Goal: Book appointment/travel/reservation

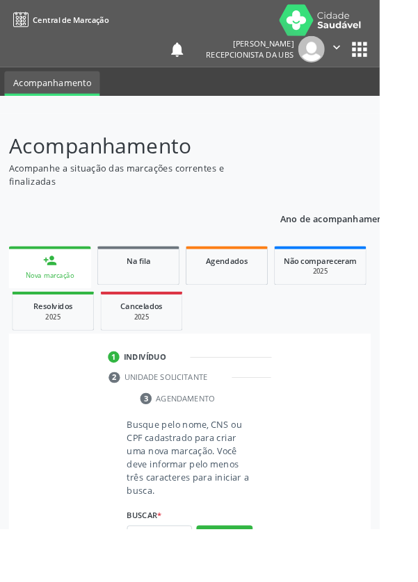
click at [163, 582] on input "text" at bounding box center [176, 591] width 72 height 24
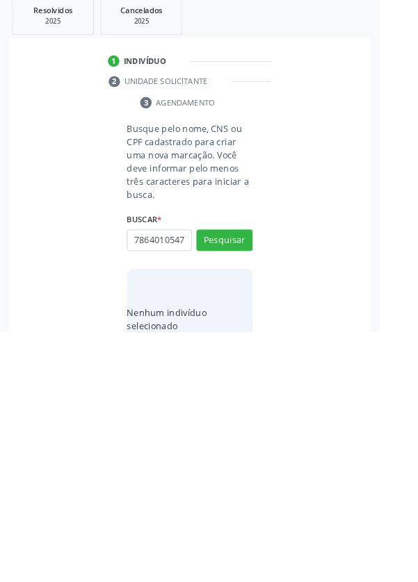
scroll to position [0, 3]
type input "78640105472"
click at [257, 483] on button "Pesquisar" at bounding box center [247, 482] width 62 height 24
type input "78640105472"
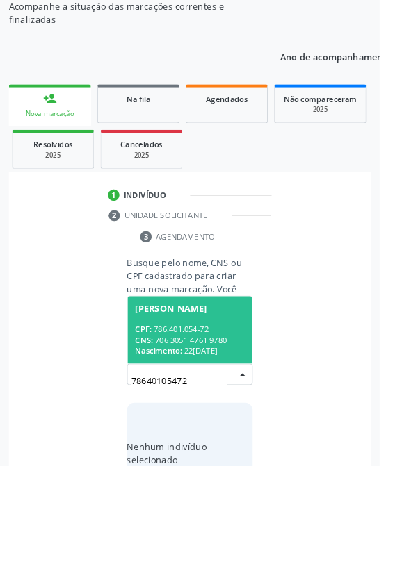
scroll to position [109, 0]
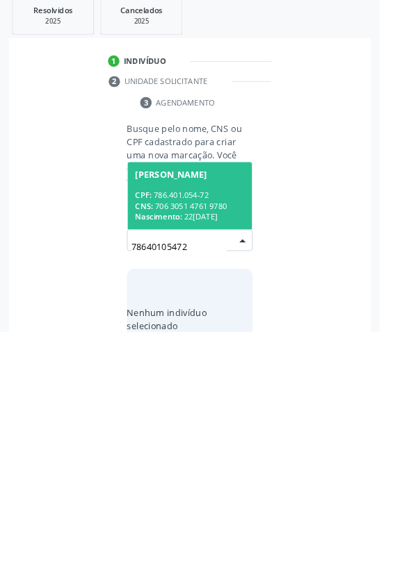
click at [205, 418] on span "[PERSON_NAME] CPF: 786.401.054-72 CNS: 706 3051 4761 9780 Nascimento: [DATE]" at bounding box center [208, 432] width 137 height 74
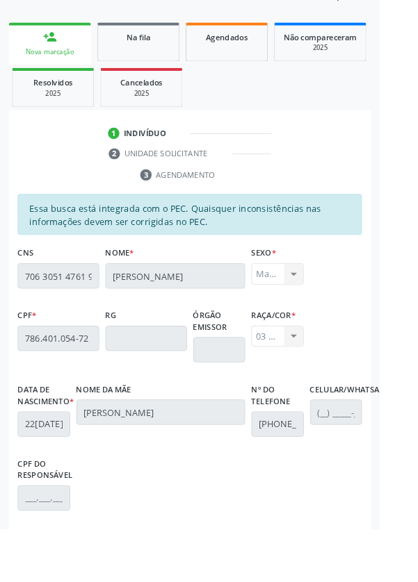
scroll to position [330, 0]
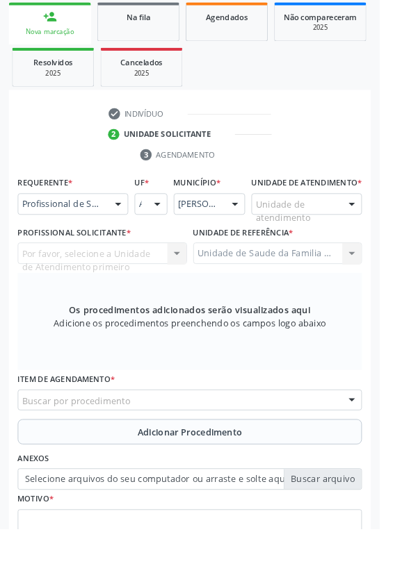
click at [129, 226] on div at bounding box center [130, 225] width 21 height 24
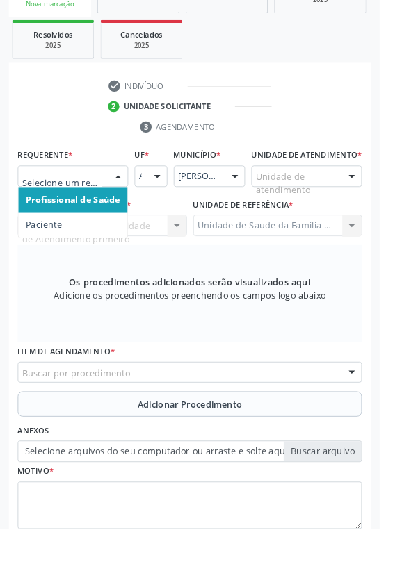
scroll to position [336, 0]
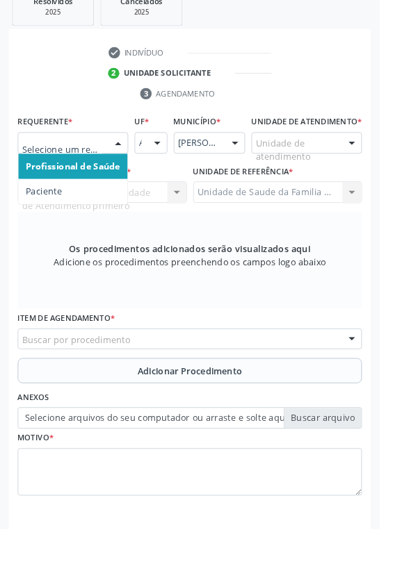
click at [64, 207] on span "Paciente" at bounding box center [48, 210] width 40 height 13
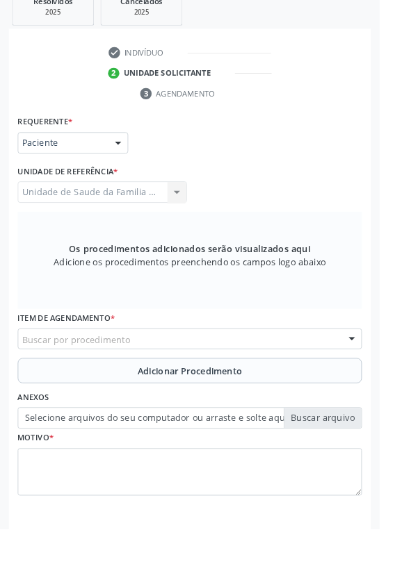
scroll to position [330, 0]
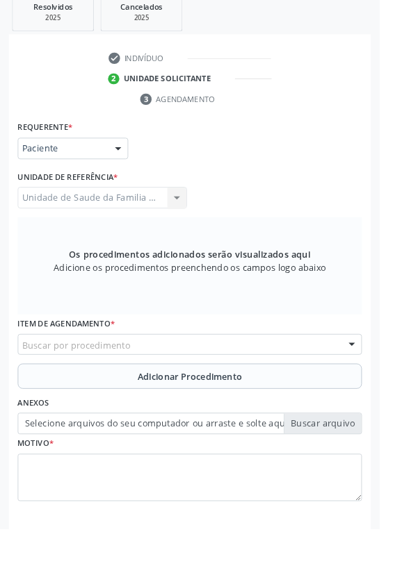
click at [63, 206] on div "Unidade de Saude da Familia Barra Nova Unidade de Saude da Familia [GEOGRAPHIC_…" at bounding box center [112, 218] width 186 height 24
click at [183, 376] on div "Buscar por procedimento" at bounding box center [208, 380] width 379 height 24
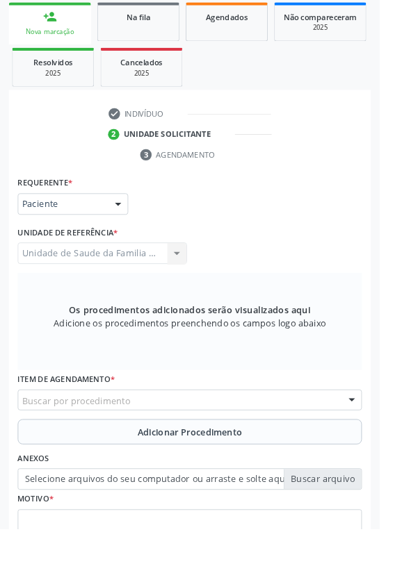
scroll to position [269, 0]
click at [192, 438] on div "Buscar por procedimento" at bounding box center [208, 441] width 379 height 24
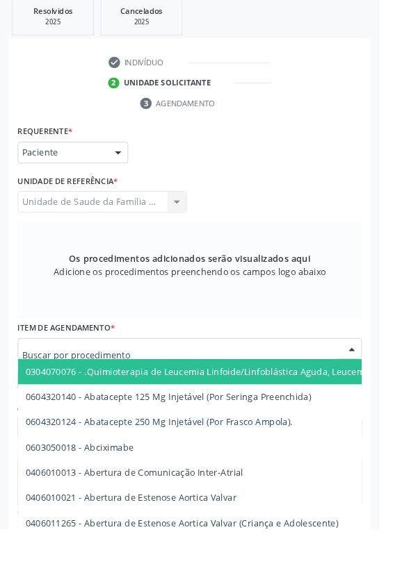
scroll to position [325, 0]
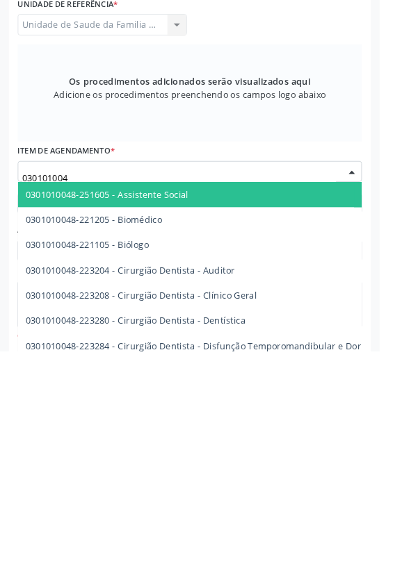
type input "0301010048"
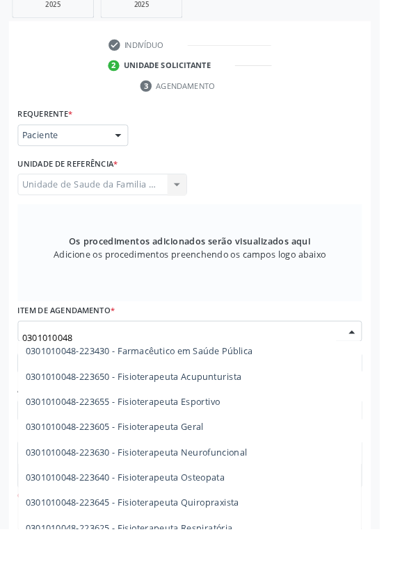
scroll to position [1424, 0]
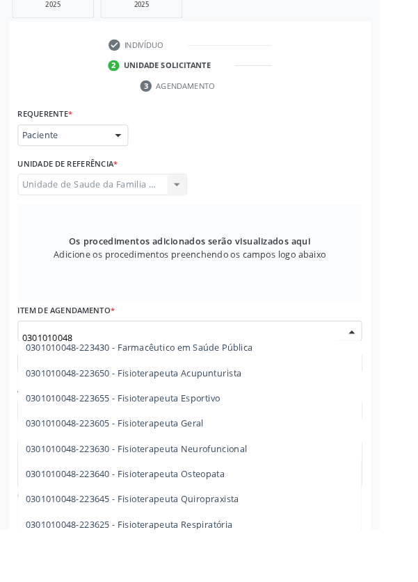
click at [192, 468] on span "0301010048-223605 - Fisioterapeuta Geral" at bounding box center [126, 466] width 196 height 13
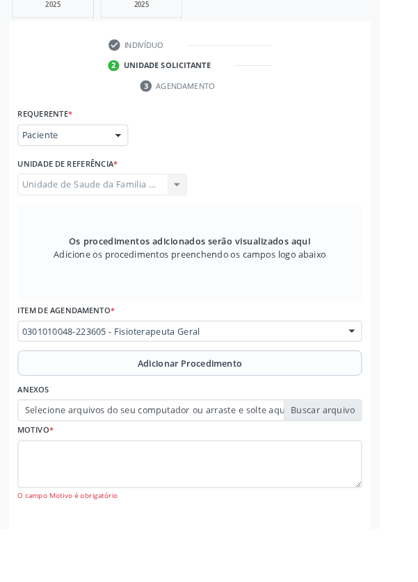
click at [252, 400] on span "Adicionar Procedimento" at bounding box center [208, 400] width 115 height 15
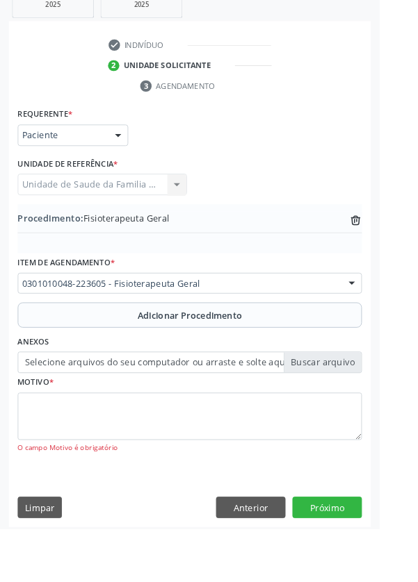
scroll to position [291, 0]
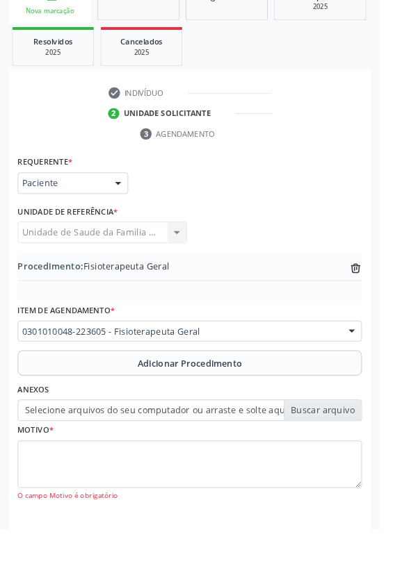
click at [369, 447] on label "Selecione arquivos do seu computador ou arraste e solte aqui" at bounding box center [208, 453] width 379 height 24
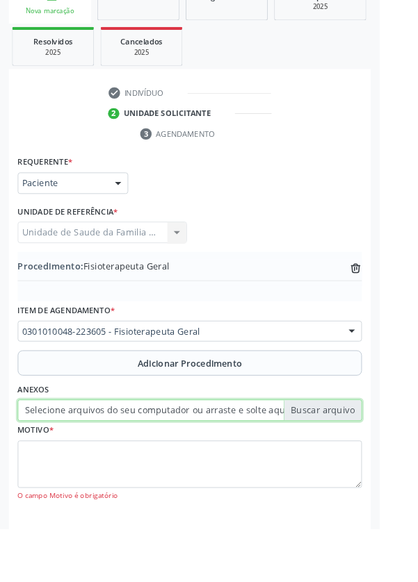
click at [369, 447] on input "Selecione arquivos do seu computador ou arraste e solte aqui" at bounding box center [208, 453] width 379 height 24
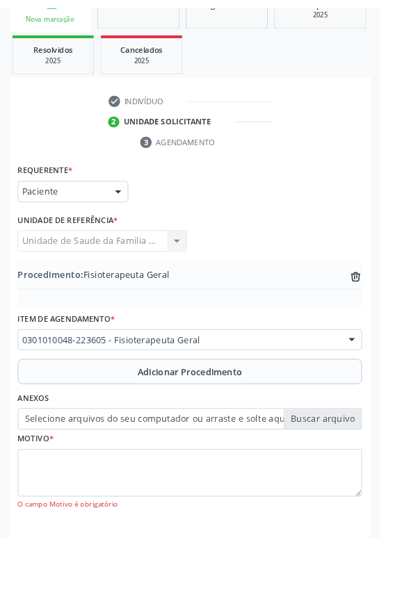
scroll to position [272, 0]
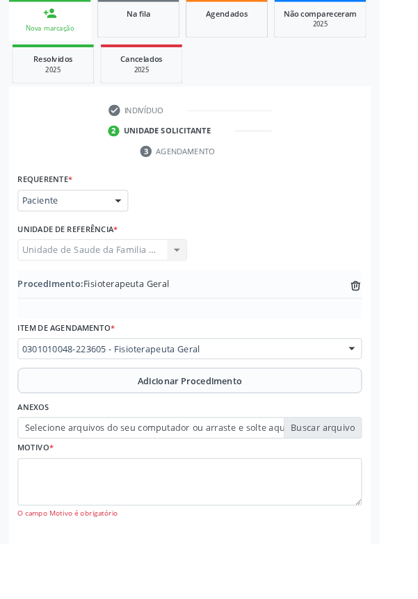
type input "C:\fakepath\17585533571393627885046242836914.jpg"
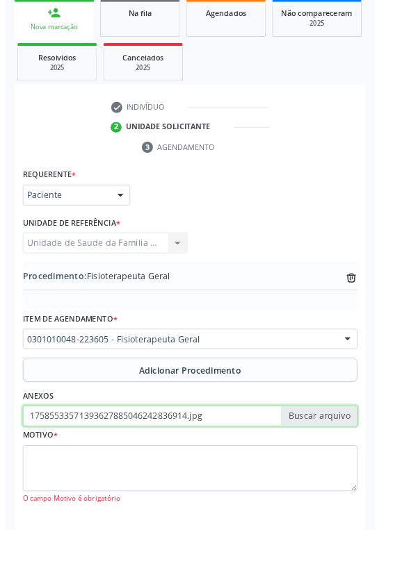
scroll to position [291, 0]
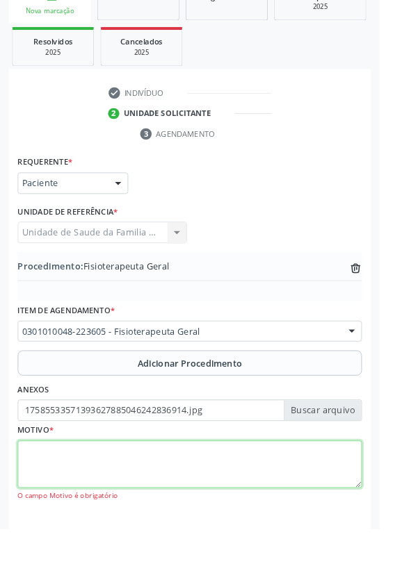
click at [85, 500] on textarea at bounding box center [208, 512] width 379 height 53
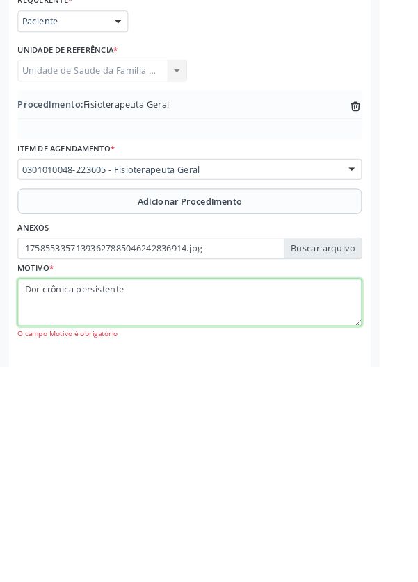
type textarea "Dor crônica persistente."
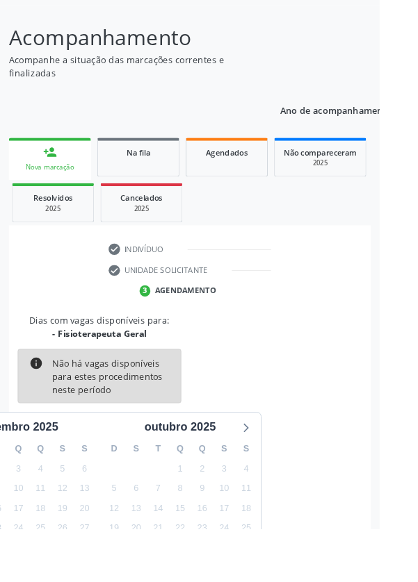
scroll to position [115, 0]
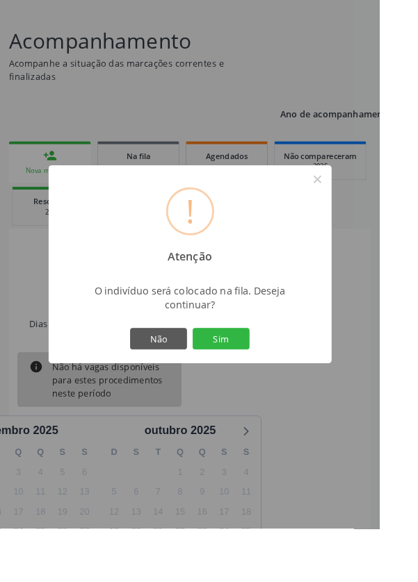
click at [274, 385] on button "Sim" at bounding box center [243, 373] width 63 height 24
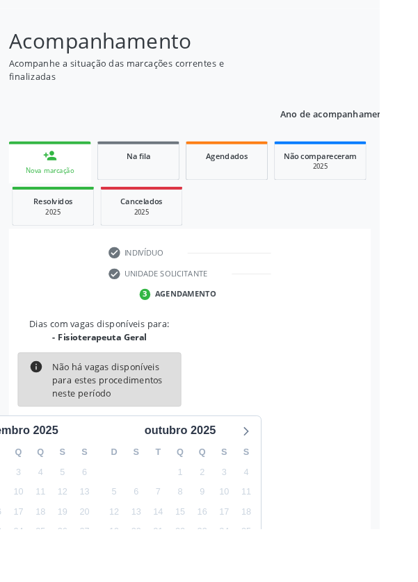
scroll to position [0, 0]
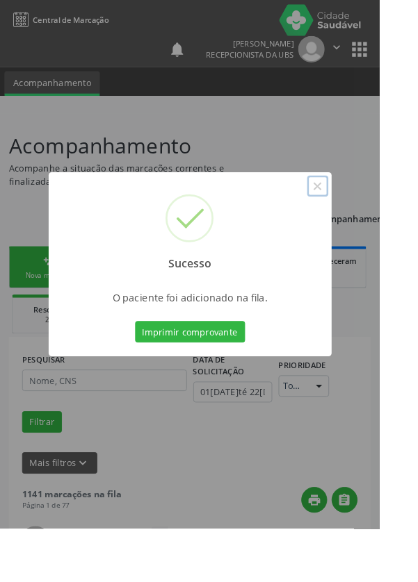
click at [361, 217] on button "×" at bounding box center [350, 205] width 24 height 24
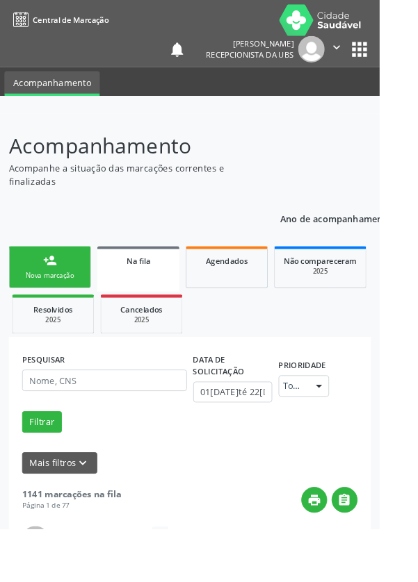
click at [48, 290] on div "person_add" at bounding box center [54, 286] width 15 height 15
click at [50, 302] on div "Nova marcação" at bounding box center [54, 303] width 69 height 10
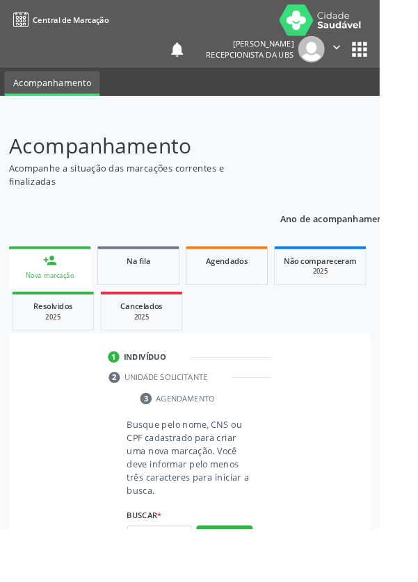
scroll to position [35, 0]
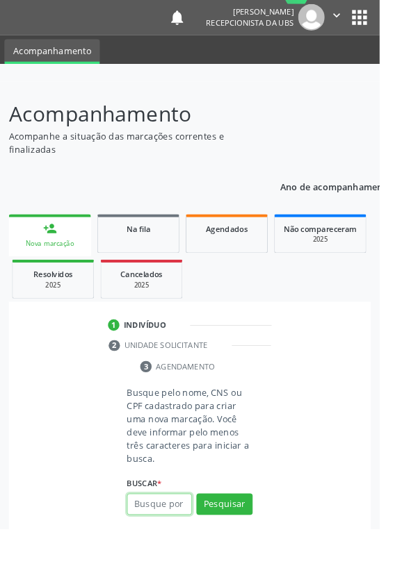
click at [165, 559] on input "text" at bounding box center [176, 555] width 72 height 24
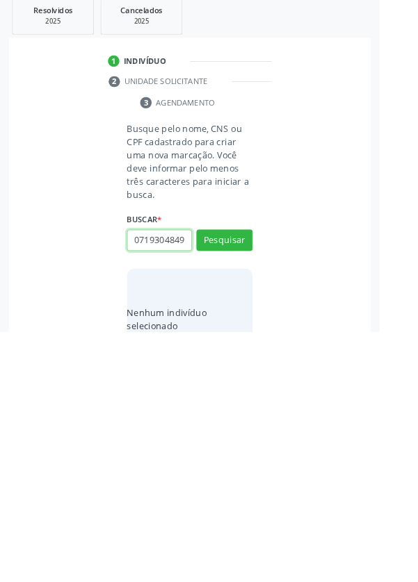
scroll to position [0, 3]
type input "07193048490"
click at [249, 470] on button "Pesquisar" at bounding box center [247, 482] width 62 height 24
type input "07193048490"
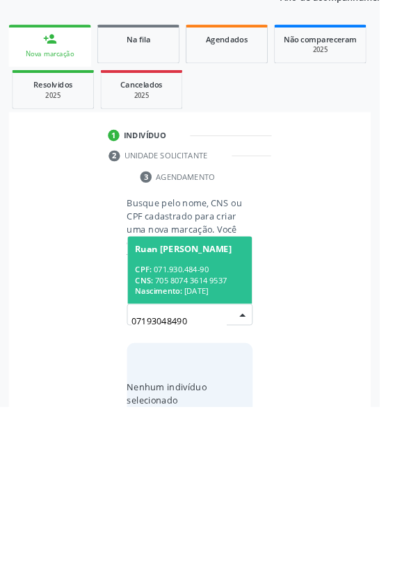
scroll to position [109, 0]
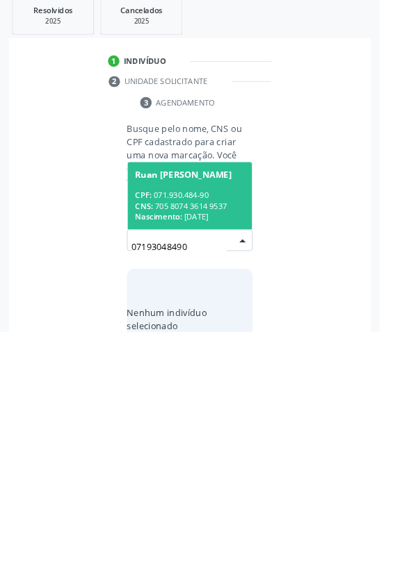
click at [230, 438] on div "CNS: 705 8074 3614 9537" at bounding box center [209, 444] width 120 height 12
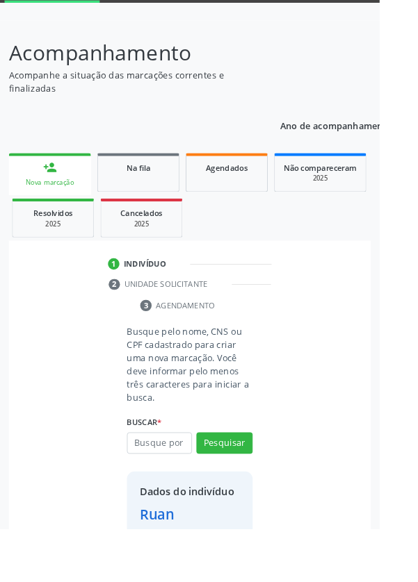
scroll to position [80, 0]
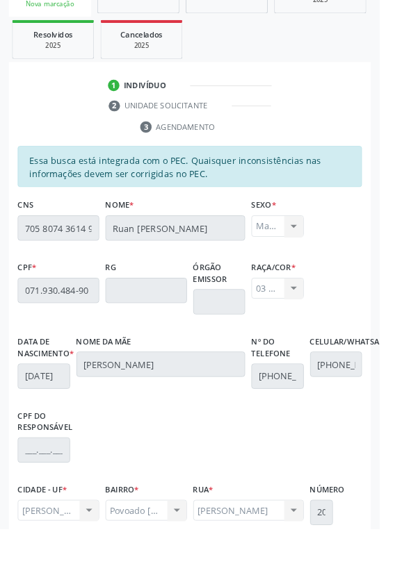
scroll to position [330, 0]
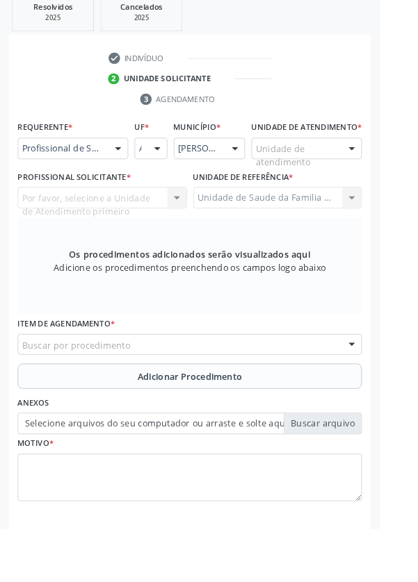
scroll to position [269, 0]
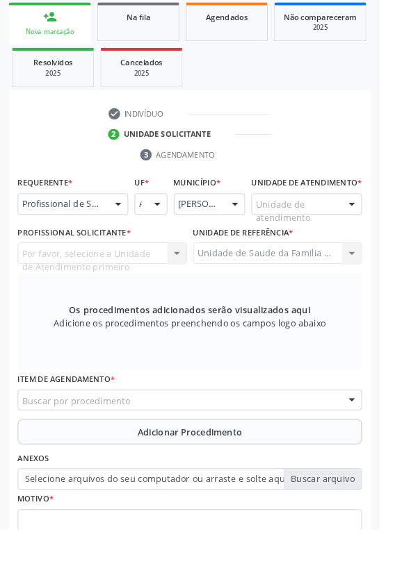
click at [126, 227] on div at bounding box center [130, 225] width 21 height 24
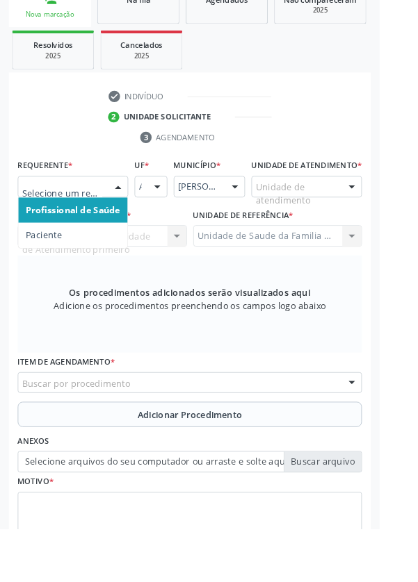
scroll to position [336, 0]
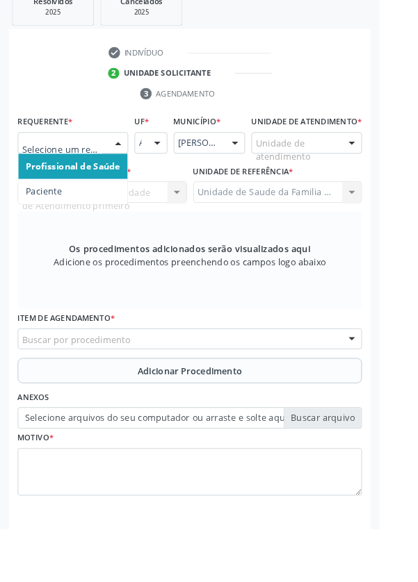
click at [79, 212] on span "Paciente" at bounding box center [80, 211] width 120 height 28
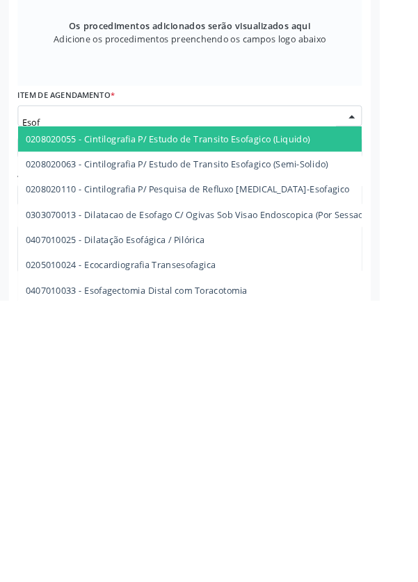
scroll to position [330, 0]
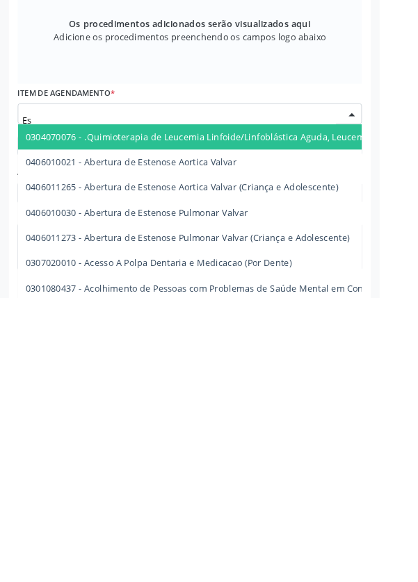
type input "E"
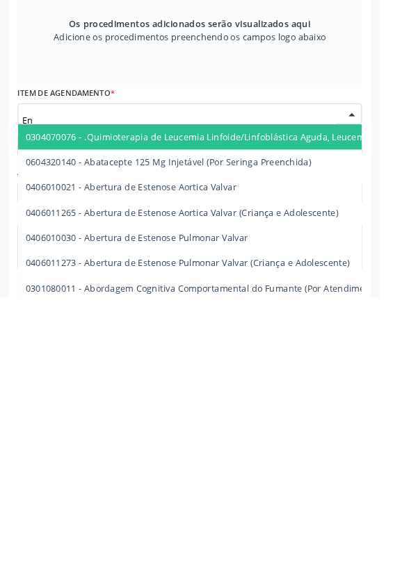
type input "E"
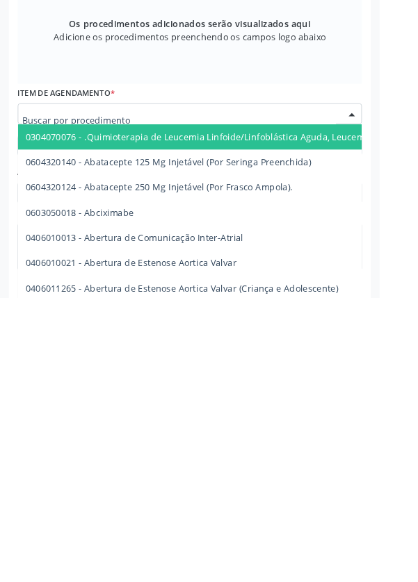
click at [106, 380] on input "text" at bounding box center [196, 386] width 345 height 28
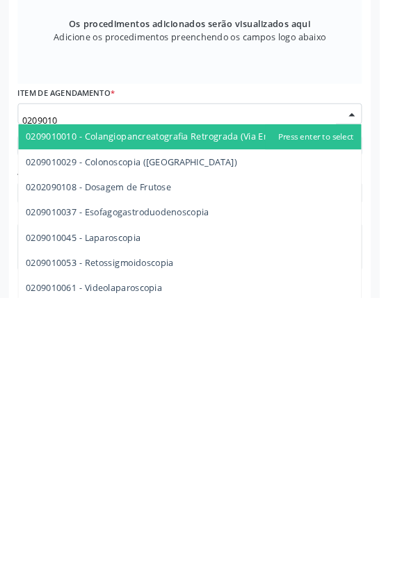
type input "02090100"
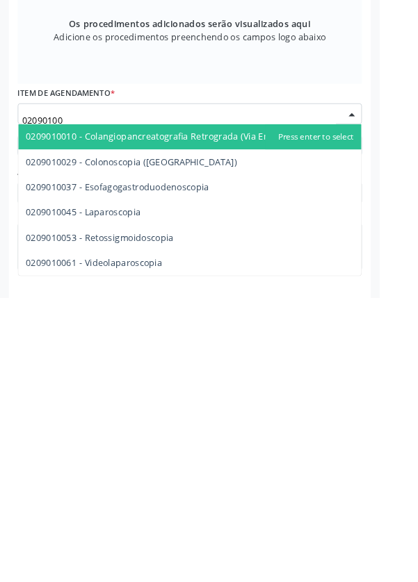
click at [215, 461] on span "0209010037 - Esofagogastroduodenoscopia" at bounding box center [128, 459] width 201 height 13
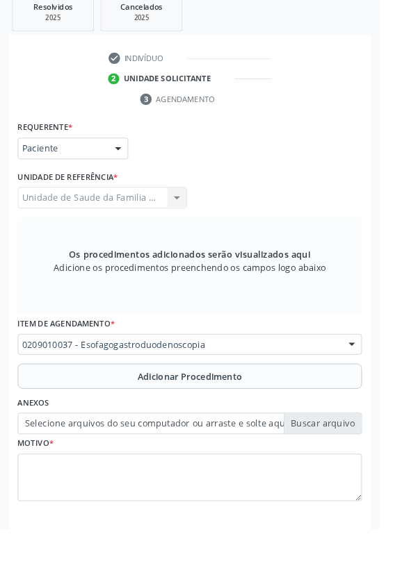
click at [261, 416] on span "Adicionar Procedimento" at bounding box center [208, 414] width 115 height 15
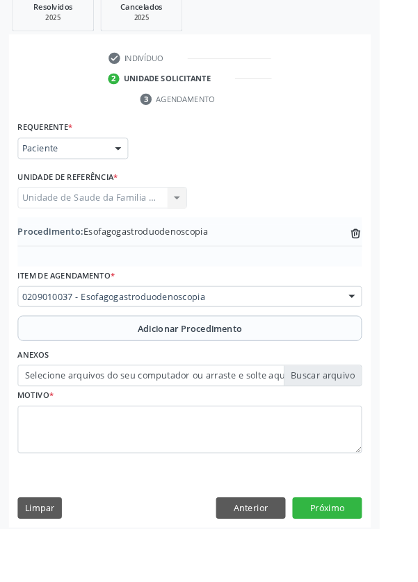
scroll to position [277, 0]
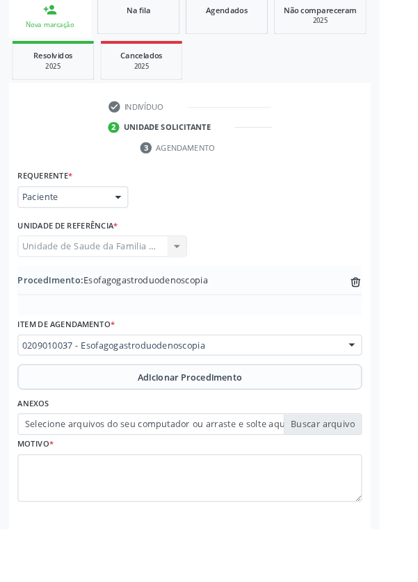
click at [357, 470] on label "Selecione arquivos do seu computador ou arraste e solte aqui" at bounding box center [208, 467] width 379 height 24
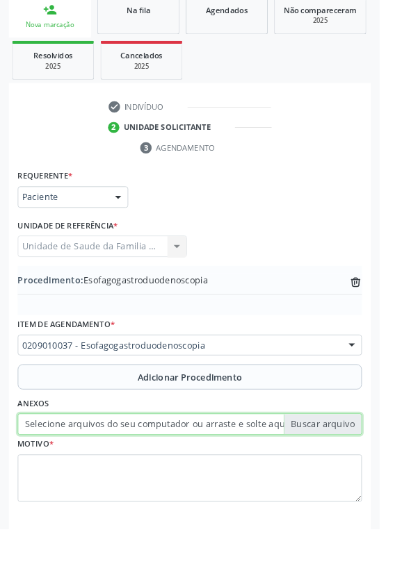
click at [357, 470] on input "Selecione arquivos do seu computador ou arraste e solte aqui" at bounding box center [208, 467] width 379 height 24
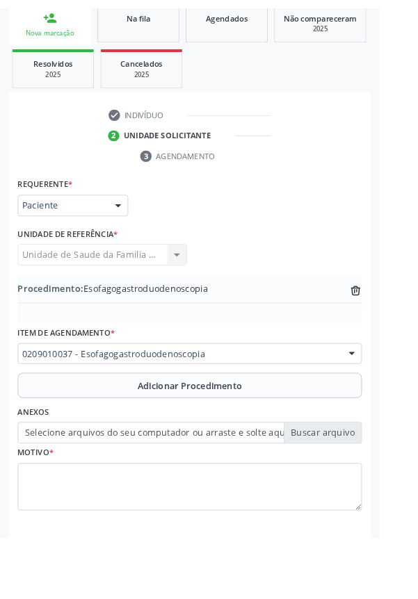
scroll to position [258, 0]
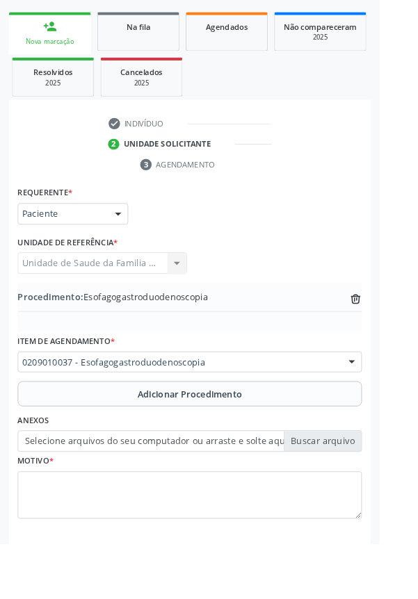
type input "C:\fakepath\17585537913673330212888050200280.jpg"
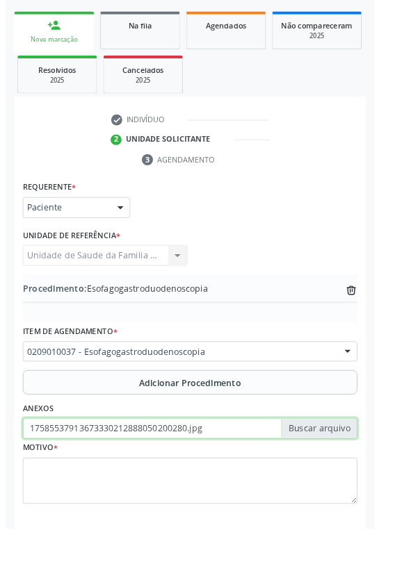
scroll to position [277, 0]
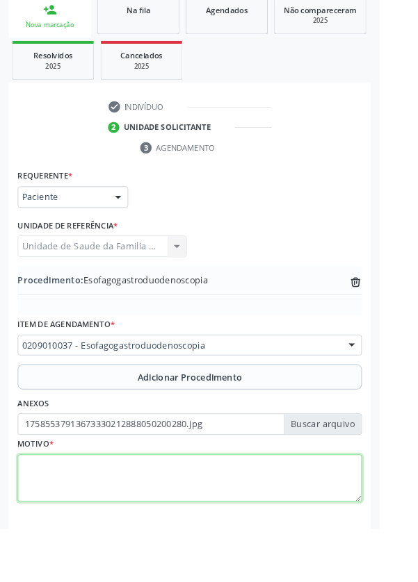
click at [163, 513] on textarea at bounding box center [208, 526] width 379 height 53
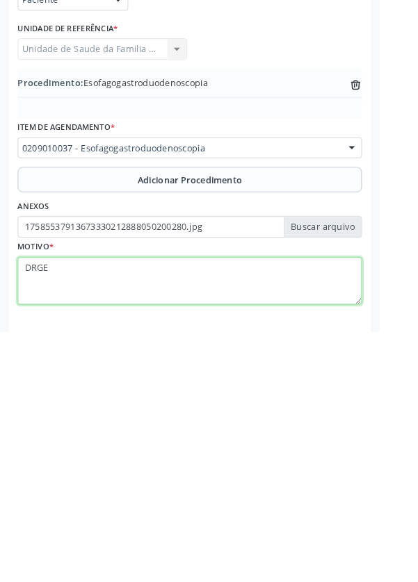
type textarea "DRGE?"
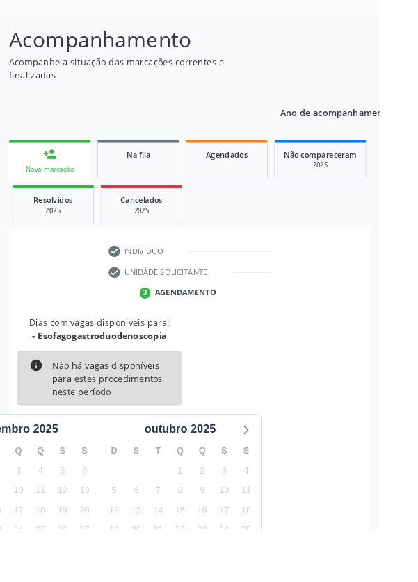
scroll to position [115, 0]
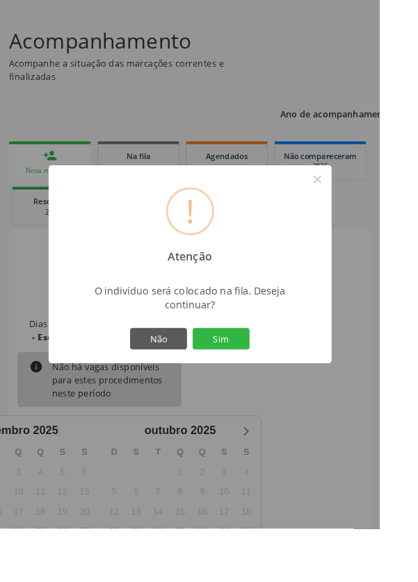
click at [274, 385] on button "Sim" at bounding box center [243, 373] width 63 height 24
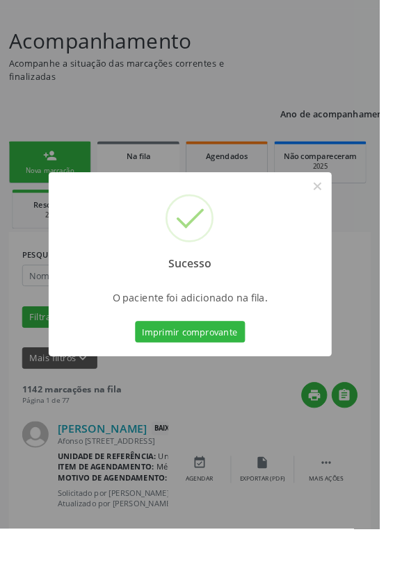
scroll to position [0, 0]
